Goal: Check status

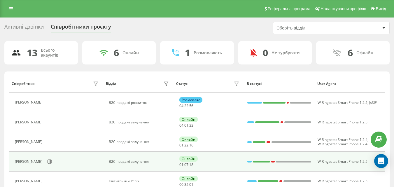
click at [46, 162] on div "[PERSON_NAME]" at bounding box center [57, 162] width 85 height 10
click at [51, 162] on icon at bounding box center [50, 161] width 1 height 3
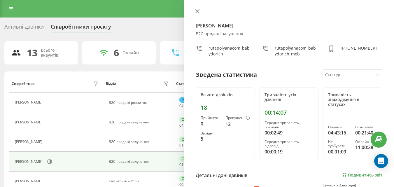
click at [196, 11] on icon at bounding box center [197, 11] width 4 height 4
